Goal: Navigation & Orientation: Find specific page/section

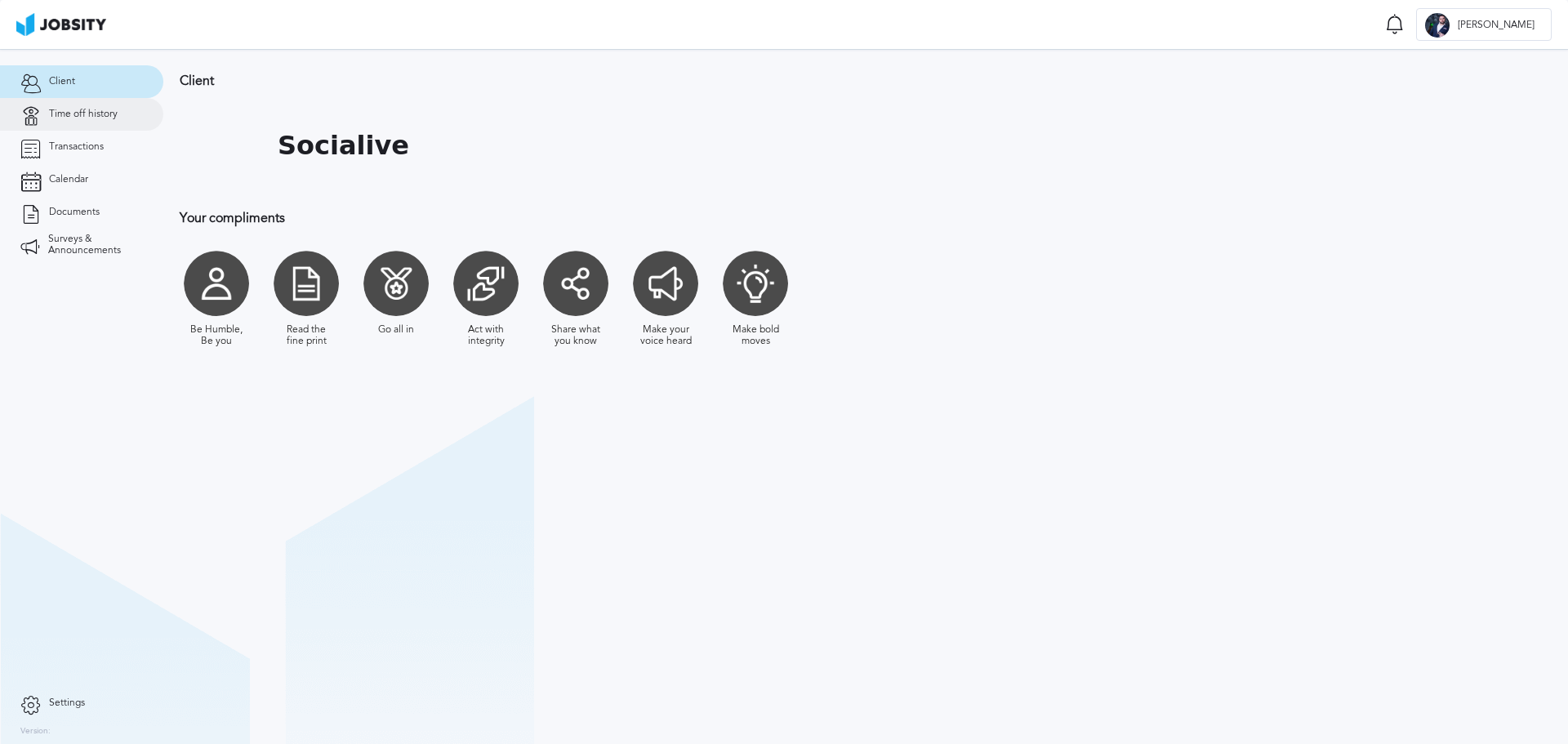
click at [94, 107] on link "Time off history" at bounding box center [82, 114] width 164 height 33
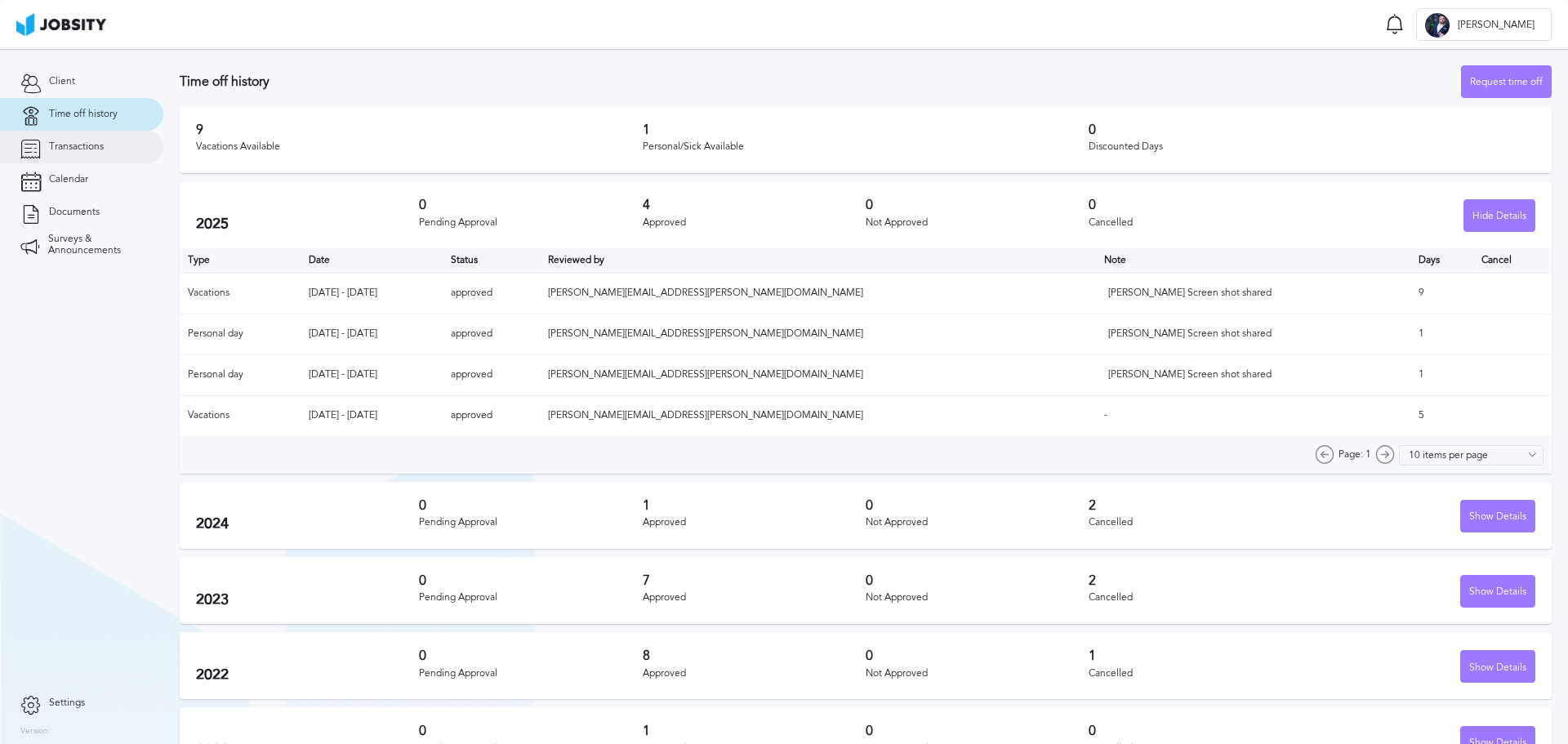
click at [84, 142] on span "Transactions" at bounding box center [76, 147] width 55 height 12
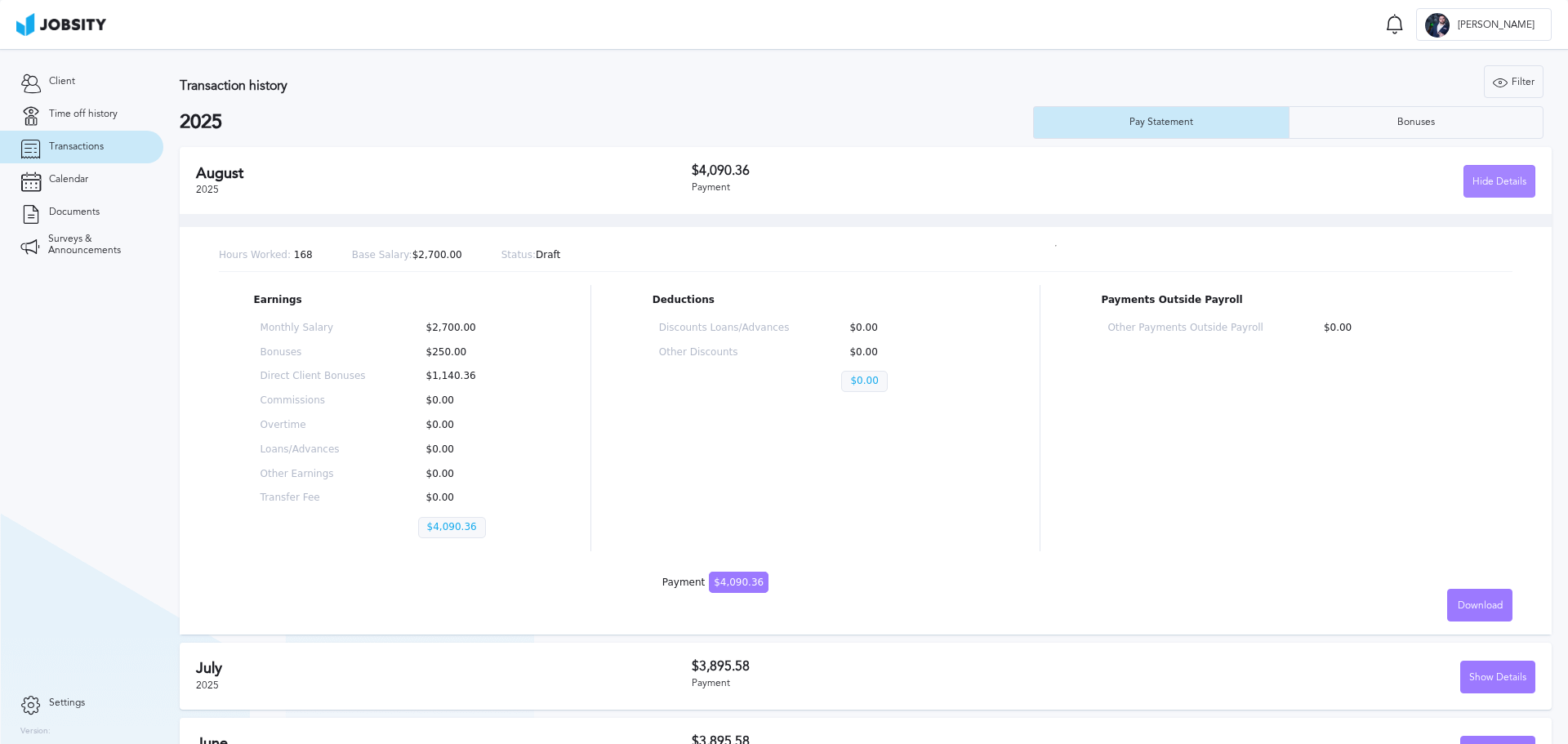
click at [1481, 175] on div "Hide Details" at bounding box center [1499, 182] width 70 height 33
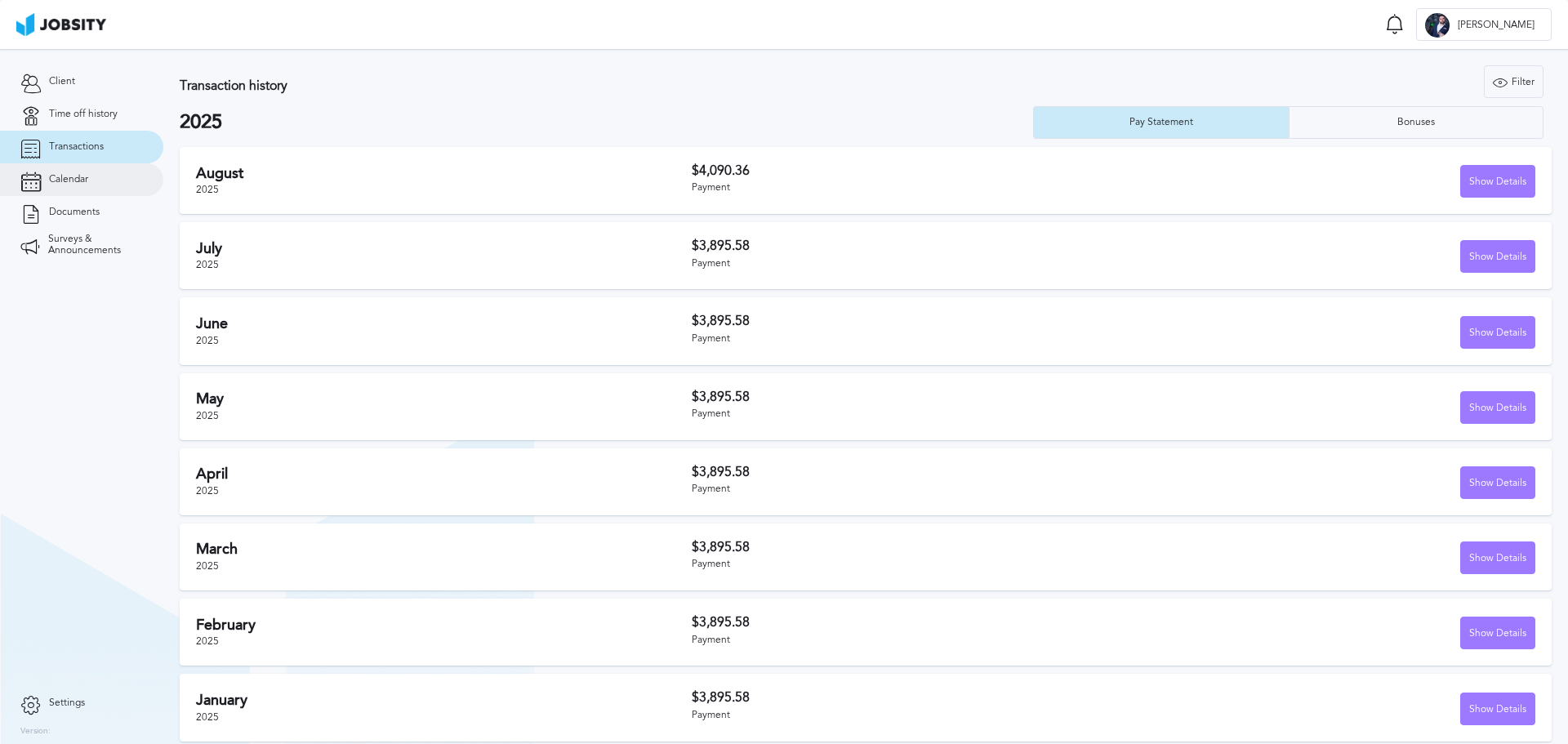
click at [94, 177] on link "Calendar" at bounding box center [82, 180] width 164 height 33
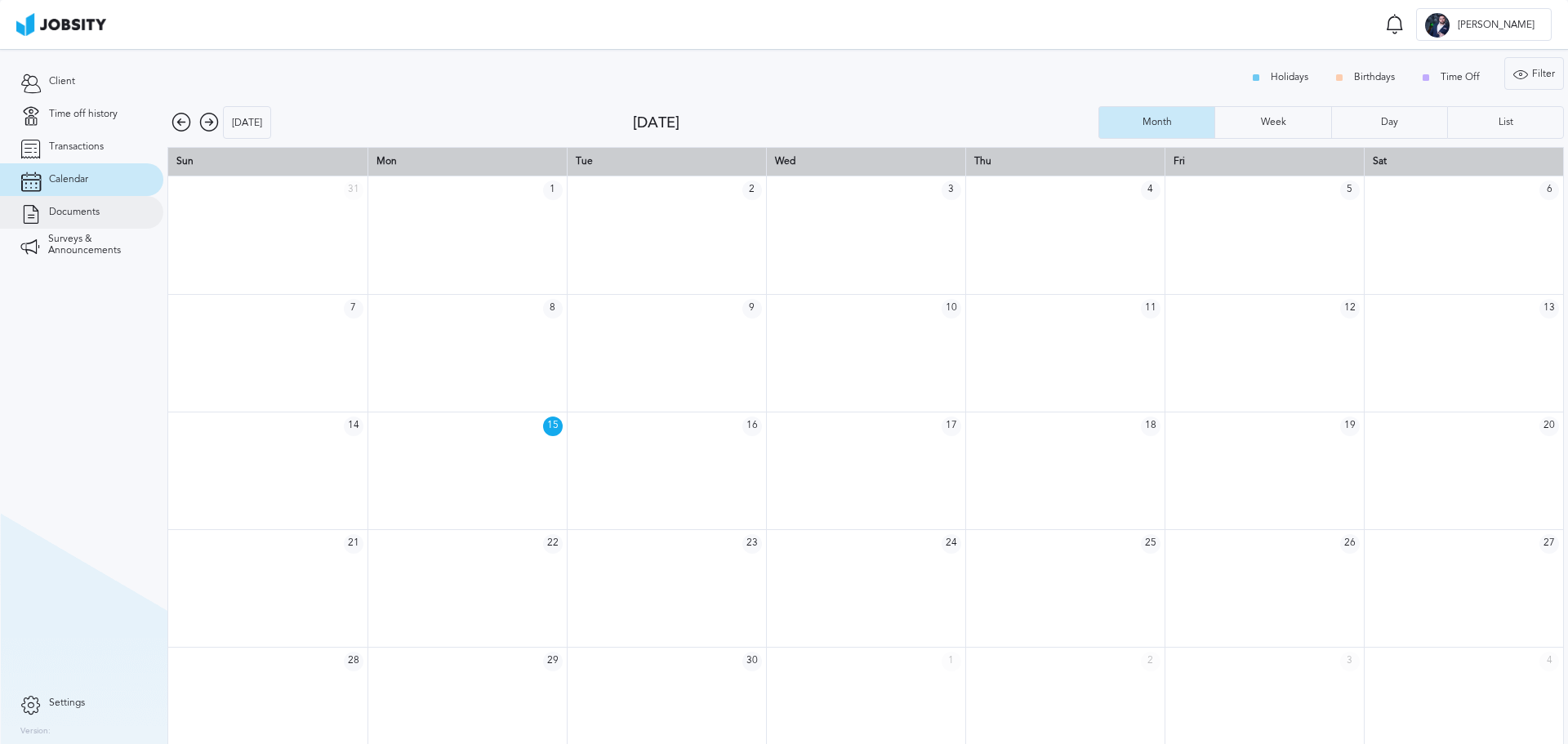
click at [92, 201] on link "Documents" at bounding box center [82, 213] width 164 height 33
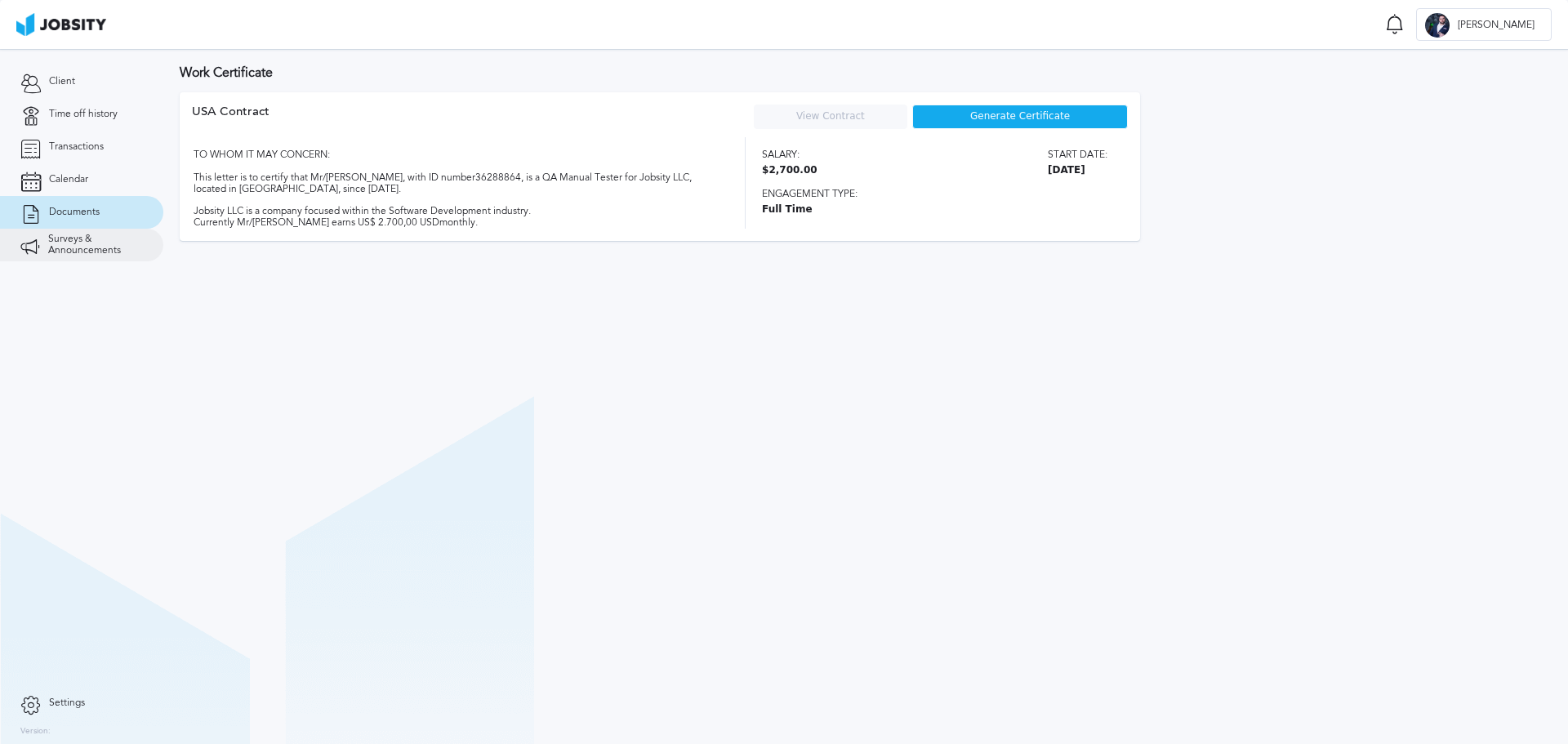
click at [103, 249] on span "Surveys & Announcements" at bounding box center [95, 244] width 94 height 23
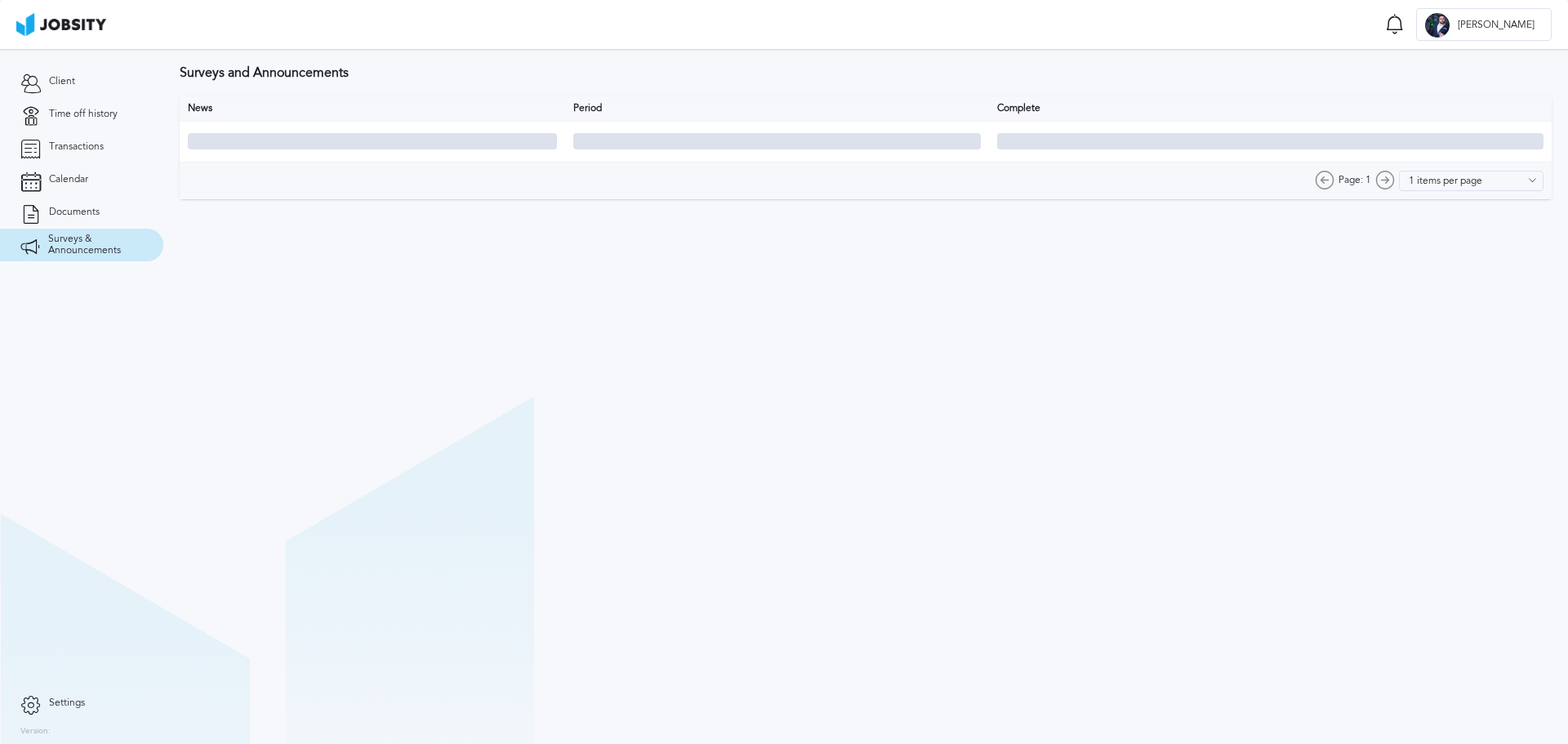
type input "10 items per page"
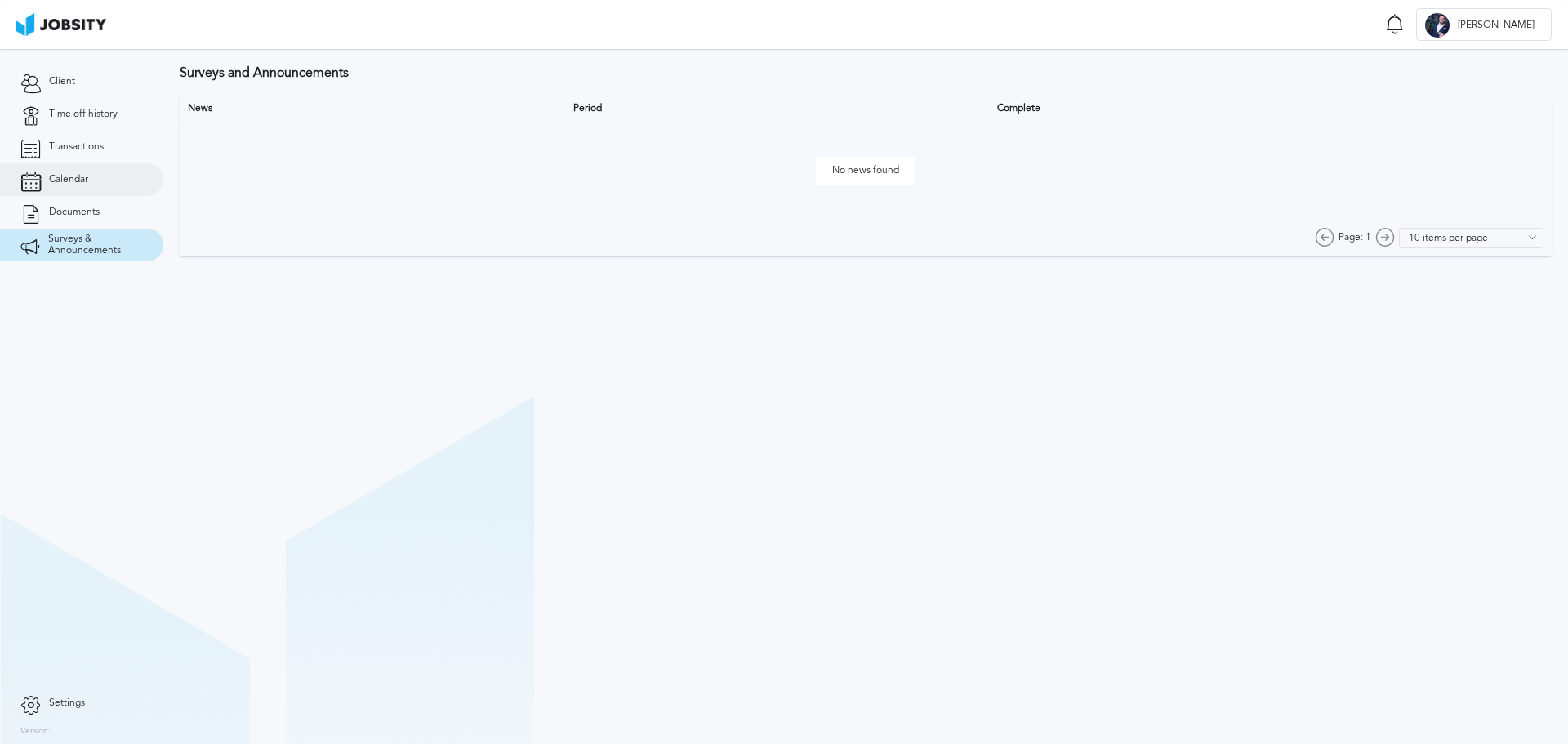
click at [132, 193] on link "Calendar" at bounding box center [82, 180] width 164 height 33
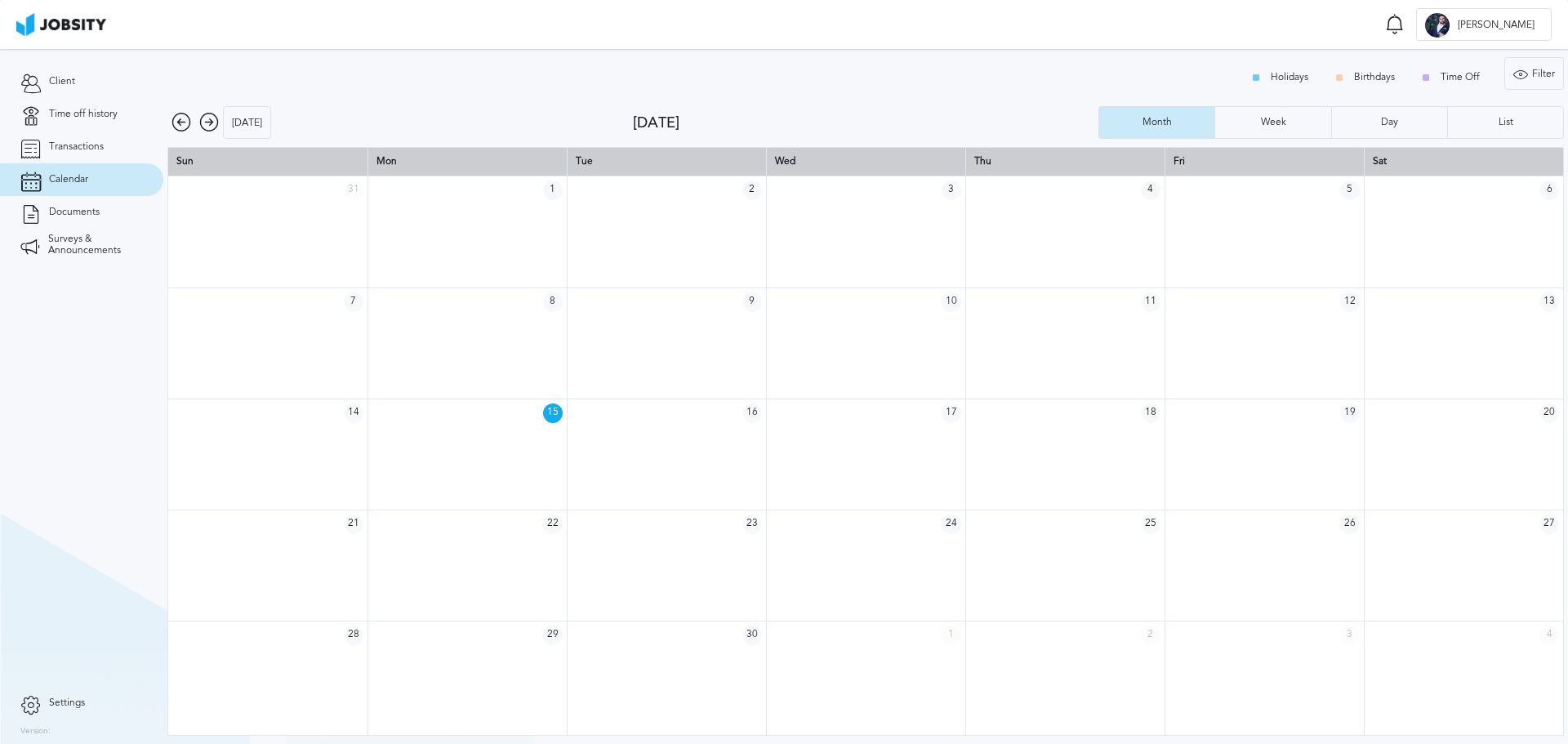
click at [209, 120] on icon at bounding box center [209, 123] width 20 height 20
